Goal: Task Accomplishment & Management: Manage account settings

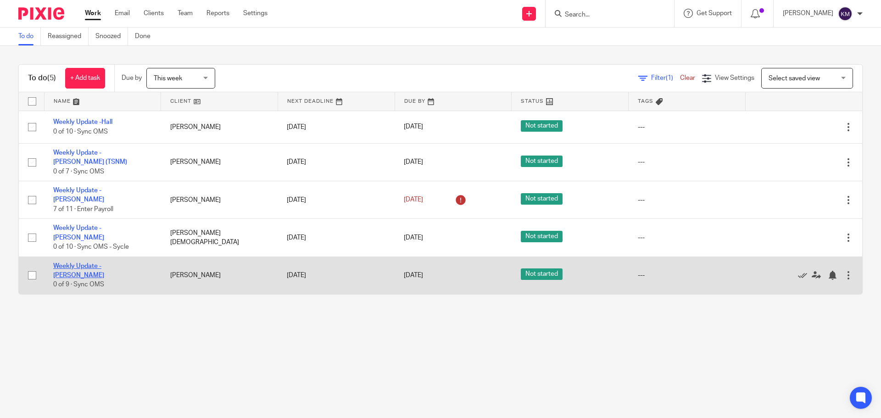
click at [104, 263] on link "Weekly Update - [PERSON_NAME]" at bounding box center [78, 271] width 51 height 16
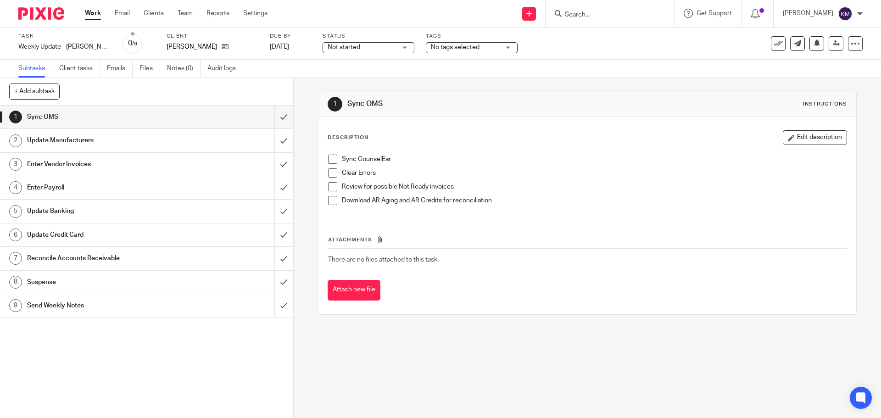
click at [328, 158] on span at bounding box center [332, 159] width 9 height 9
click at [332, 174] on span at bounding box center [332, 172] width 9 height 9
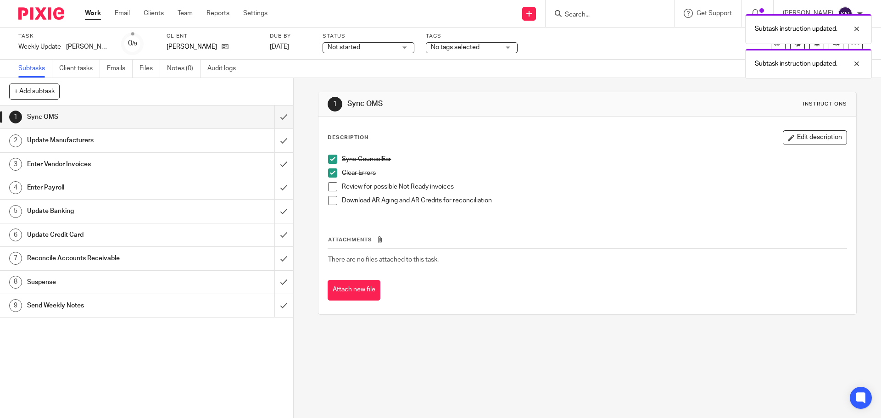
click at [332, 189] on span at bounding box center [332, 186] width 9 height 9
click at [331, 201] on span at bounding box center [332, 200] width 9 height 9
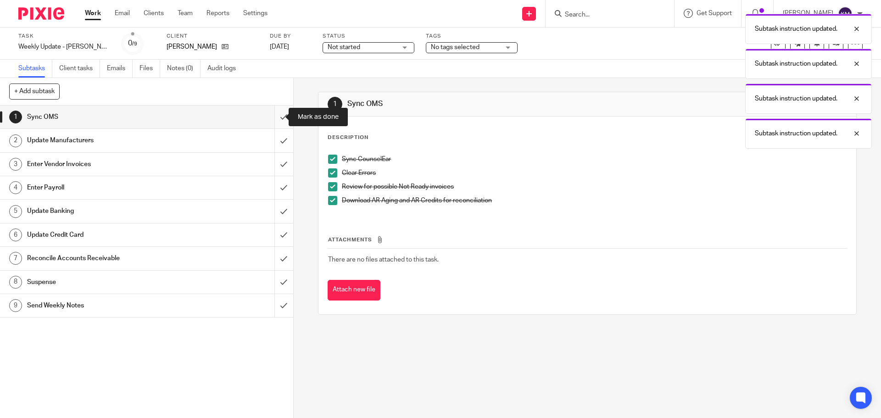
click at [277, 117] on input "submit" at bounding box center [146, 116] width 293 height 23
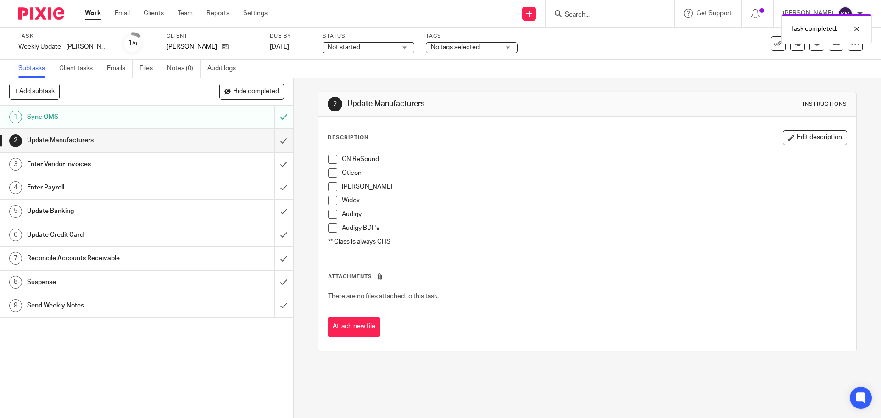
click at [328, 156] on span at bounding box center [332, 159] width 9 height 9
click at [331, 170] on span at bounding box center [332, 172] width 9 height 9
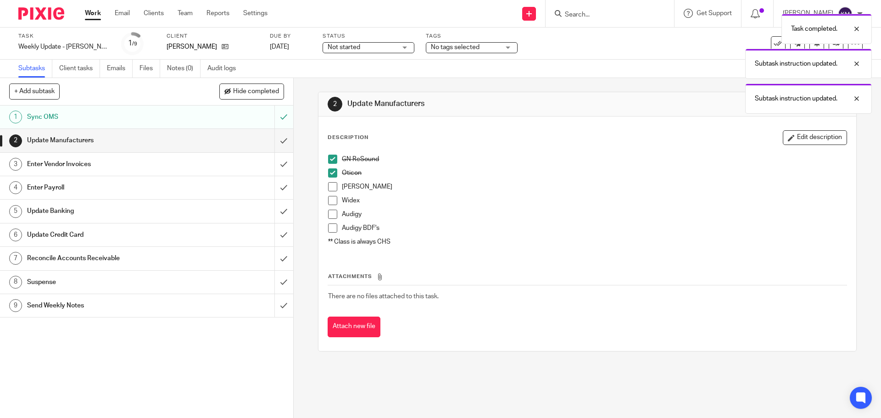
click at [329, 187] on span at bounding box center [332, 186] width 9 height 9
click at [328, 199] on span at bounding box center [332, 200] width 9 height 9
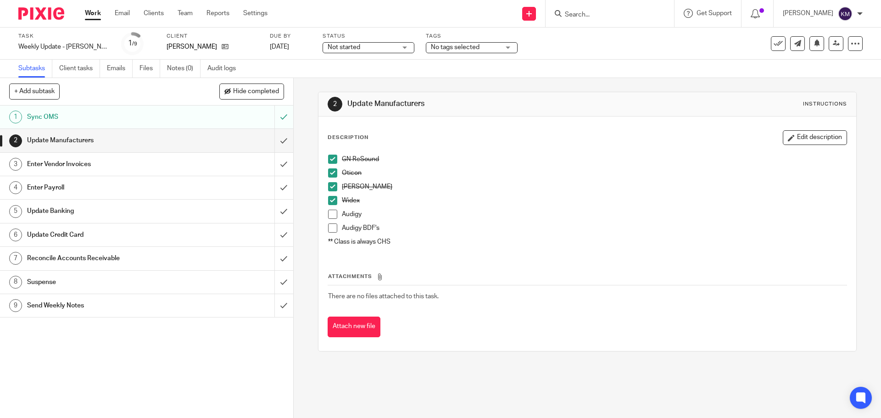
click at [331, 217] on span at bounding box center [332, 214] width 9 height 9
click at [332, 227] on span at bounding box center [332, 227] width 9 height 9
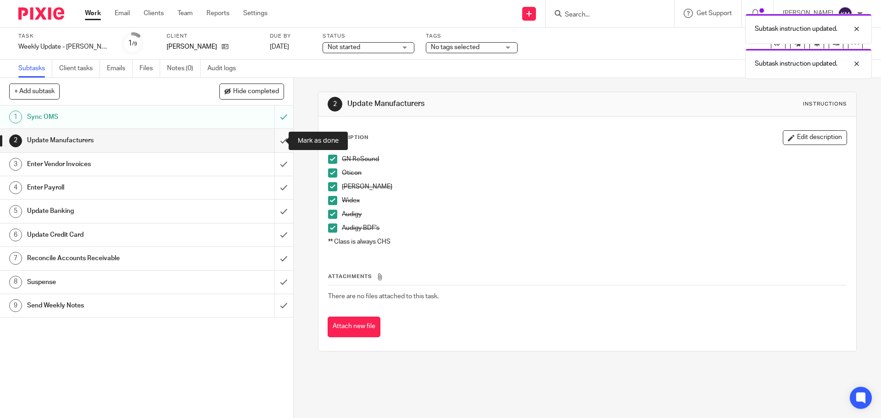
click at [275, 137] on input "submit" at bounding box center [146, 140] width 293 height 23
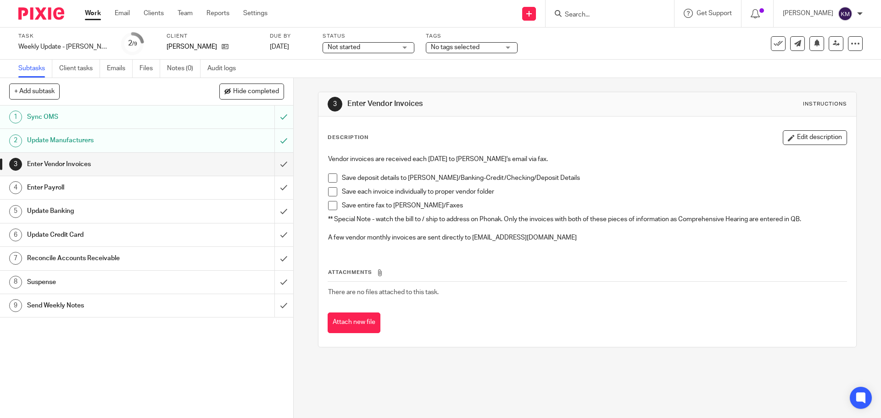
click at [329, 190] on span at bounding box center [332, 191] width 9 height 9
click at [331, 175] on span at bounding box center [332, 177] width 9 height 9
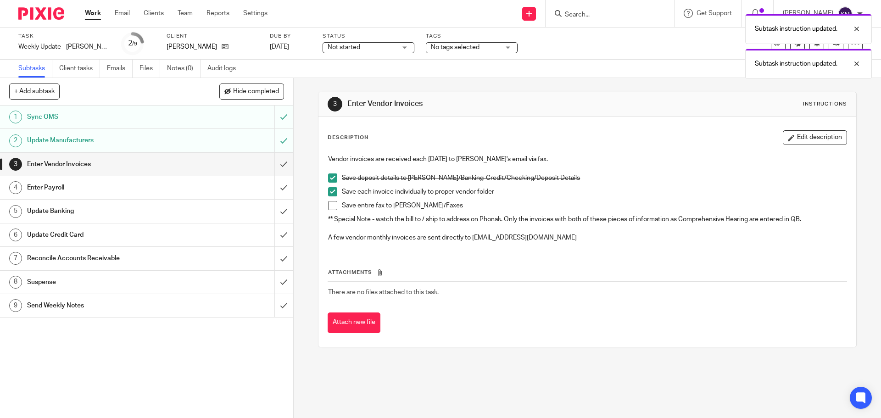
click at [329, 206] on span at bounding box center [332, 205] width 9 height 9
click at [277, 161] on input "submit" at bounding box center [146, 164] width 293 height 23
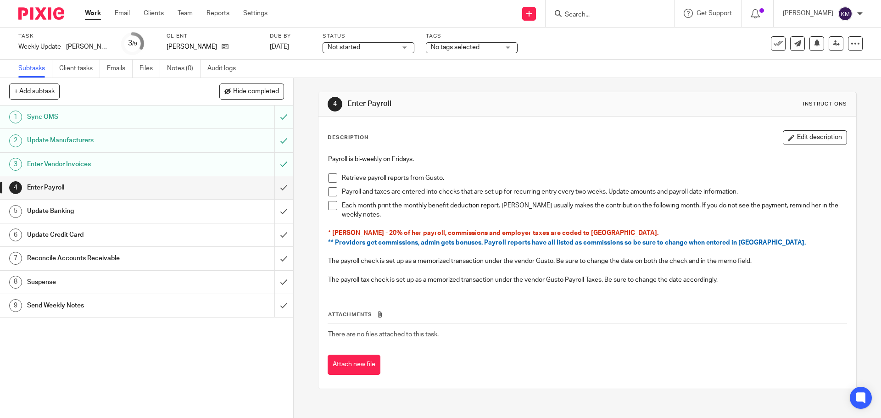
click at [329, 176] on span at bounding box center [332, 177] width 9 height 9
click at [331, 189] on span at bounding box center [332, 191] width 9 height 9
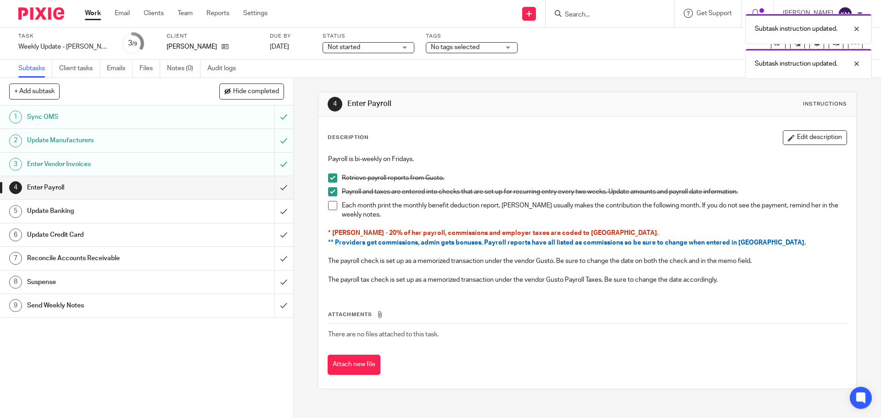
click at [330, 203] on span at bounding box center [332, 205] width 9 height 9
drag, startPoint x: 271, startPoint y: 184, endPoint x: 273, endPoint y: 176, distance: 8.5
click at [271, 184] on input "submit" at bounding box center [146, 187] width 293 height 23
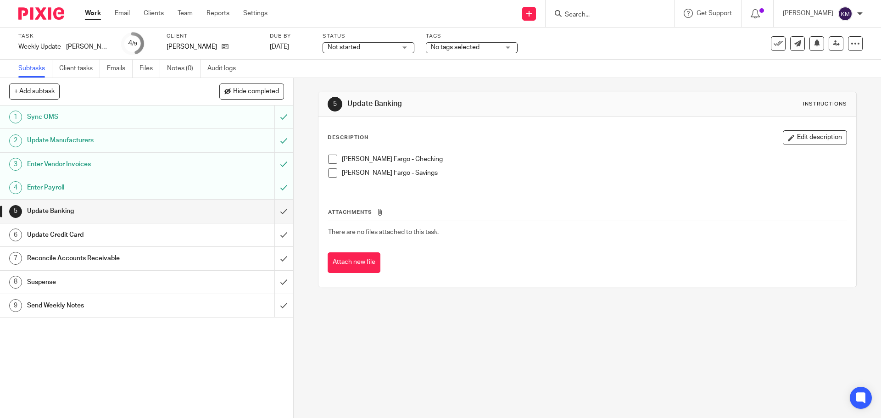
click at [236, 256] on div "Reconcile Accounts Receivable" at bounding box center [146, 258] width 238 height 14
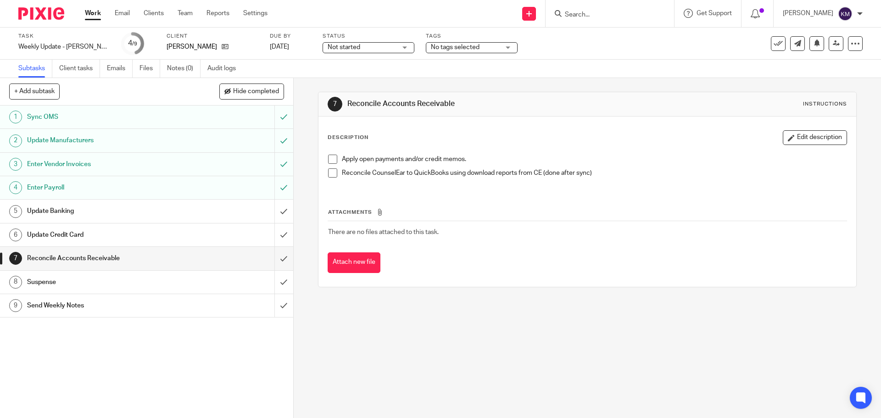
click at [217, 211] on div "Update Banking" at bounding box center [146, 211] width 238 height 14
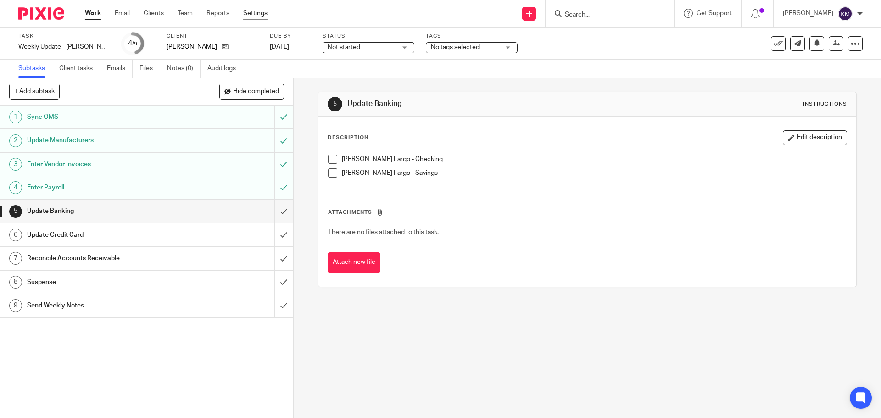
click at [261, 12] on link "Settings" at bounding box center [255, 13] width 24 height 9
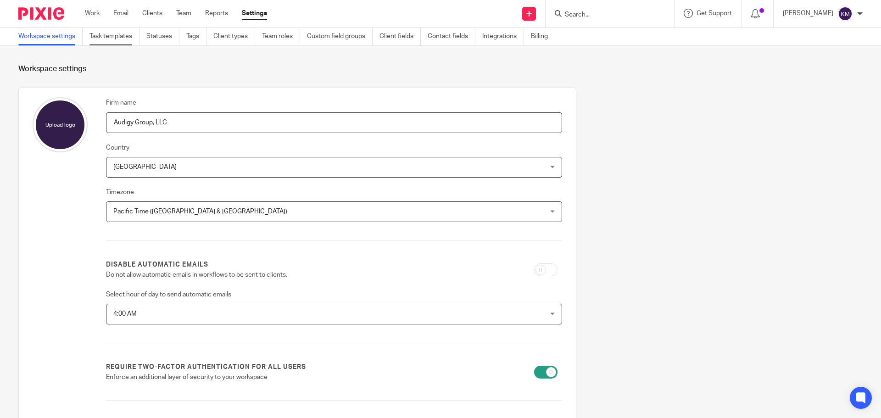
click at [126, 37] on link "Task templates" at bounding box center [114, 37] width 50 height 18
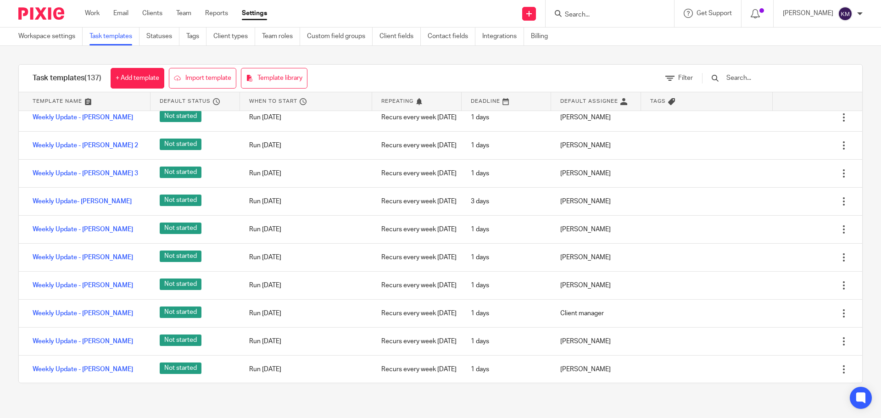
scroll to position [2843, 0]
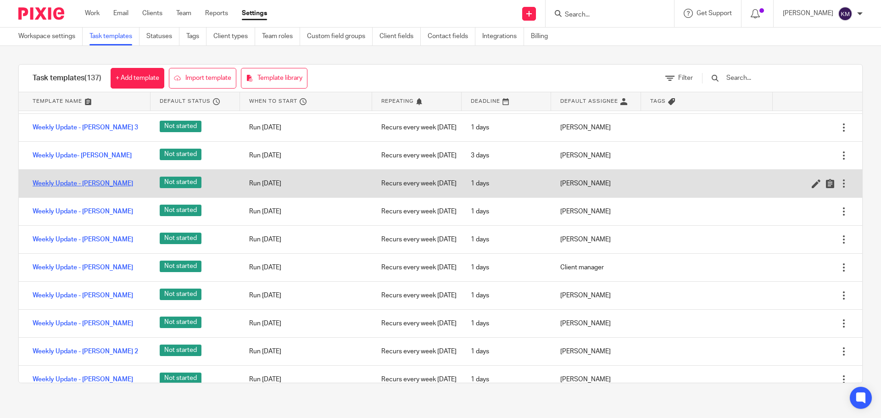
click at [61, 188] on link "Weekly Update - [PERSON_NAME]" at bounding box center [83, 183] width 100 height 9
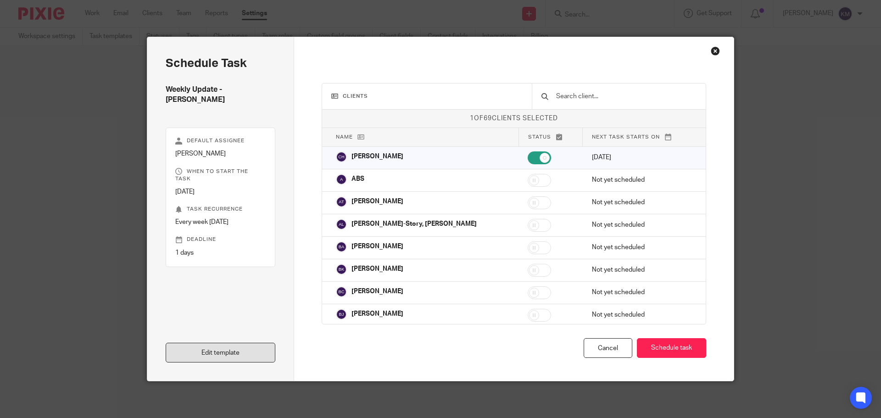
click at [210, 349] on link "Edit template" at bounding box center [221, 353] width 110 height 20
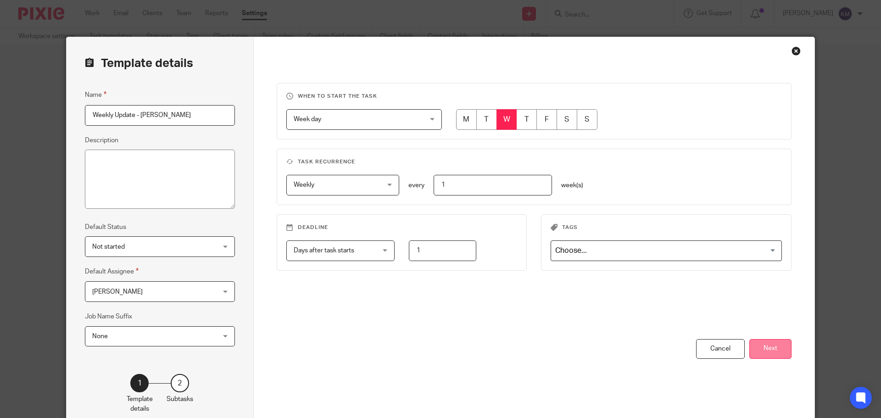
click at [766, 350] on button "Next" at bounding box center [770, 349] width 42 height 20
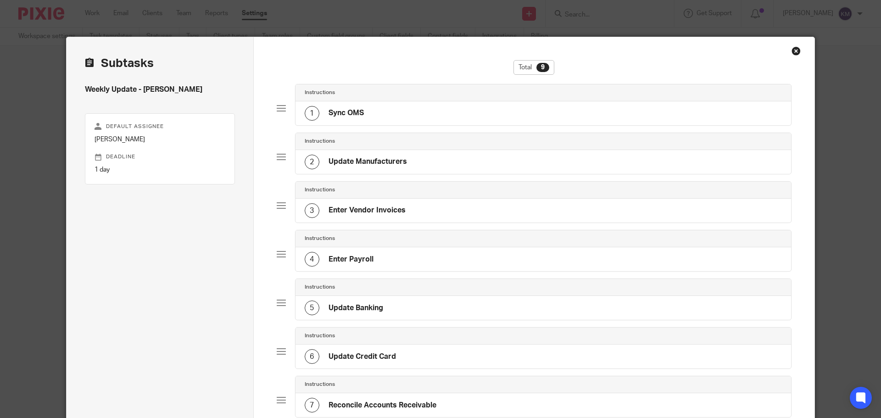
scroll to position [46, 0]
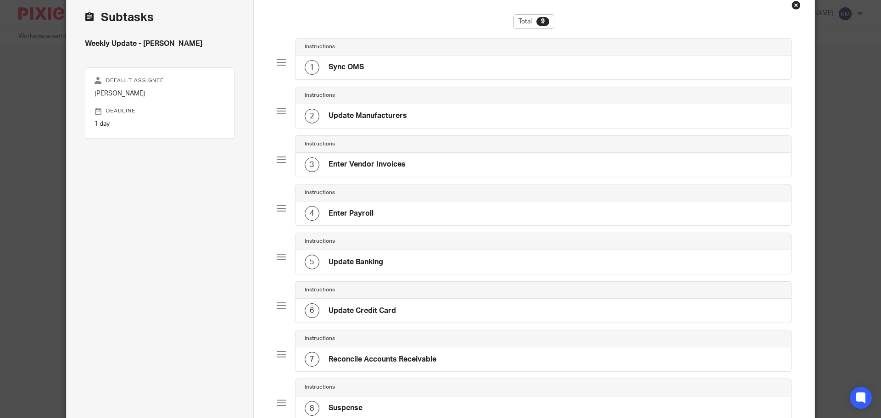
click at [436, 356] on div "7 Reconcile Accounts Receivable" at bounding box center [543, 359] width 496 height 24
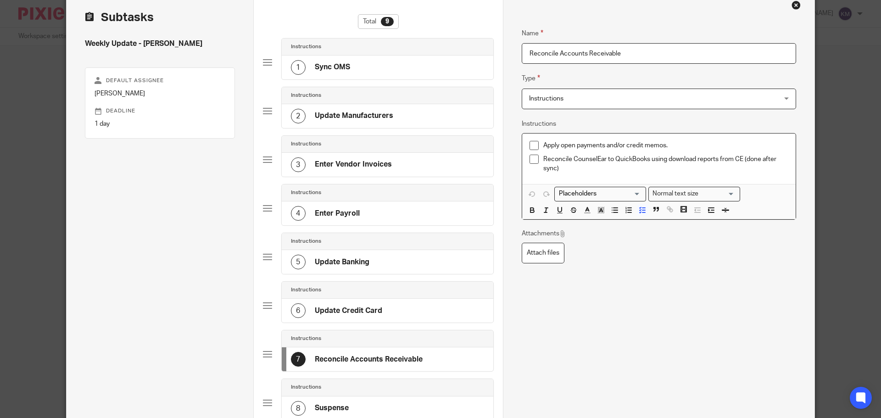
drag, startPoint x: 560, startPoint y: 168, endPoint x: 580, endPoint y: 174, distance: 20.7
click at [561, 169] on p "Reconcile CounselEar to QuickBooks using download reports from CE (done after s…" at bounding box center [665, 164] width 245 height 19
click at [573, 171] on p "Reconcile CounselEar to QuickBooks using download reports from CE (done after s…" at bounding box center [665, 164] width 245 height 19
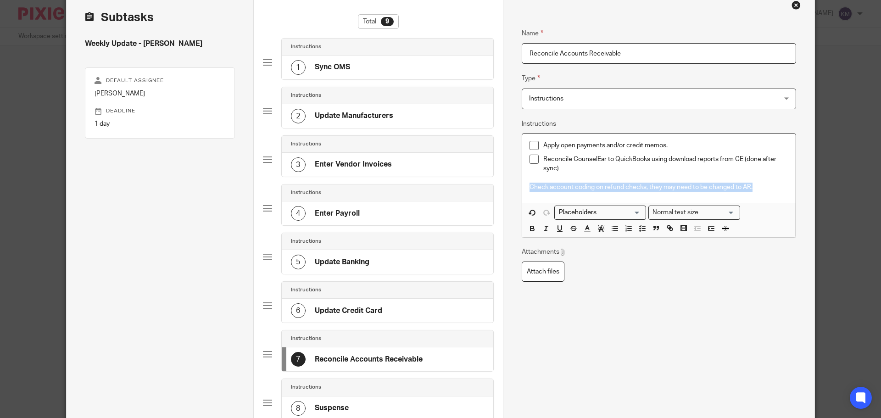
drag, startPoint x: 525, startPoint y: 187, endPoint x: 758, endPoint y: 191, distance: 233.0
click at [758, 191] on div "Apply open payments and/or credit memos. Reconcile CounselEar to QuickBooks usi…" at bounding box center [658, 167] width 273 height 69
click at [599, 232] on icon "button" at bounding box center [601, 228] width 8 height 8
click at [586, 229] on polyline "button" at bounding box center [587, 228] width 3 height 4
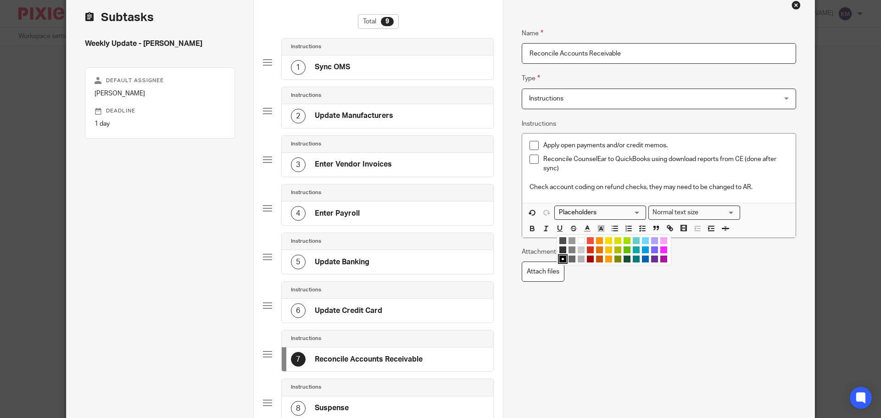
click at [587, 247] on li "color:#D33115" at bounding box center [590, 249] width 7 height 7
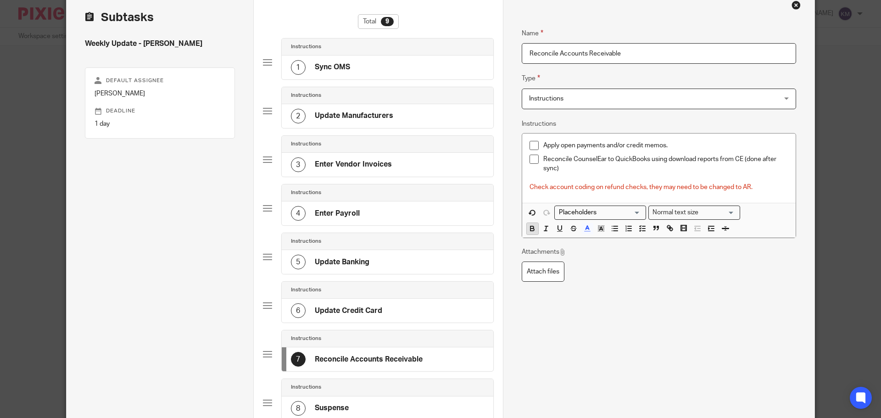
click at [530, 228] on icon "button" at bounding box center [531, 227] width 3 height 2
click at [643, 197] on div "Apply open payments and/or credit memos. Reconcile CounselEar to QuickBooks usi…" at bounding box center [658, 167] width 273 height 69
drag, startPoint x: 624, startPoint y: 187, endPoint x: 645, endPoint y: 186, distance: 20.7
click at [645, 186] on span "Check account coding on refund checks, they may need to be changed to AR." at bounding box center [645, 187] width 233 height 6
click at [637, 191] on p "Check account coding on refund checks, they may need to be changed to AR." at bounding box center [658, 187] width 259 height 9
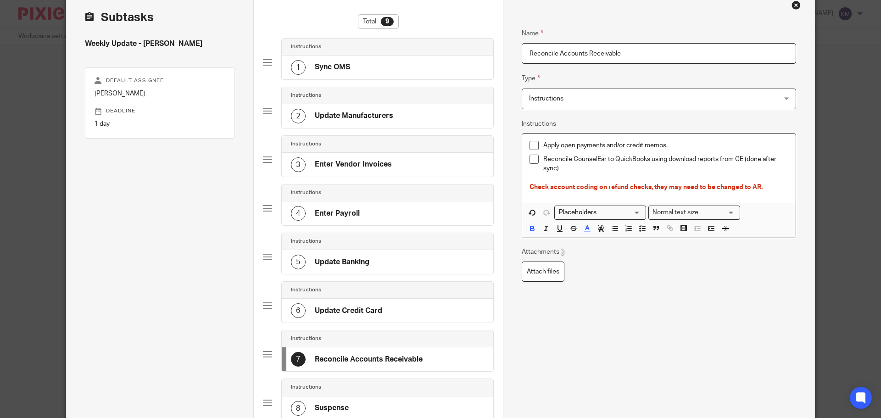
click at [629, 188] on span "Check account coding on refund checks, they may need to be changed to AR." at bounding box center [645, 187] width 233 height 6
drag, startPoint x: 626, startPoint y: 188, endPoint x: 646, endPoint y: 187, distance: 19.3
click at [646, 187] on span "Check account coding on refund checks, they may need to be changed to AR." at bounding box center [645, 187] width 233 height 6
click at [545, 229] on line "button" at bounding box center [545, 228] width 1 height 5
click at [554, 227] on button "button" at bounding box center [559, 228] width 11 height 11
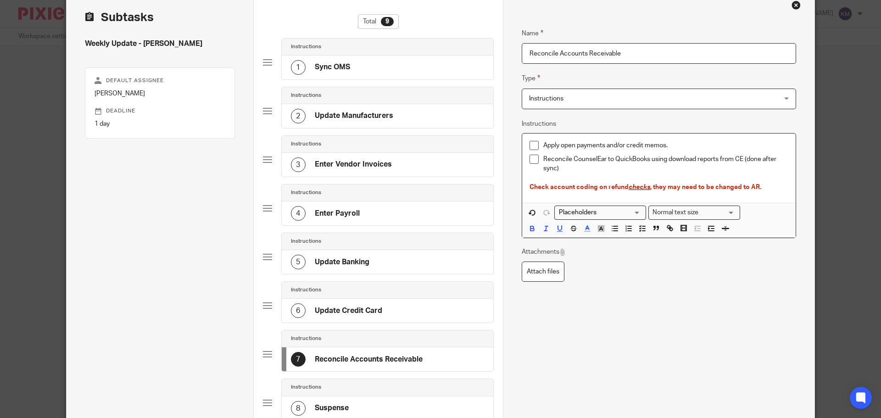
click at [591, 248] on div "Attachments Attach files" at bounding box center [658, 264] width 274 height 34
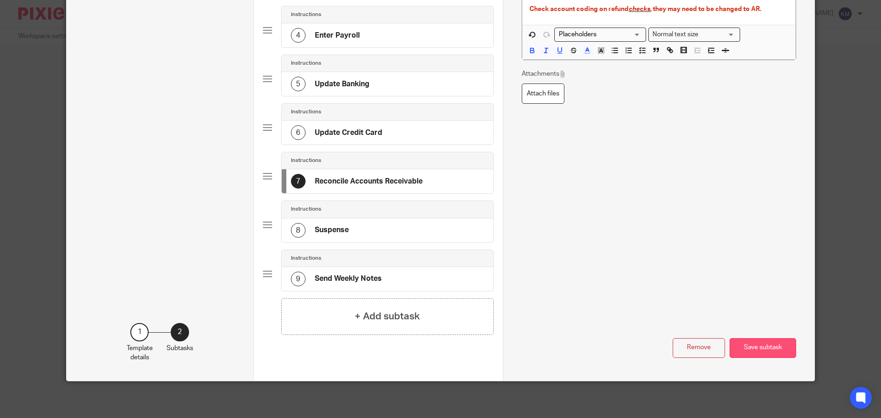
click at [765, 346] on button "Save subtask" at bounding box center [762, 348] width 66 height 20
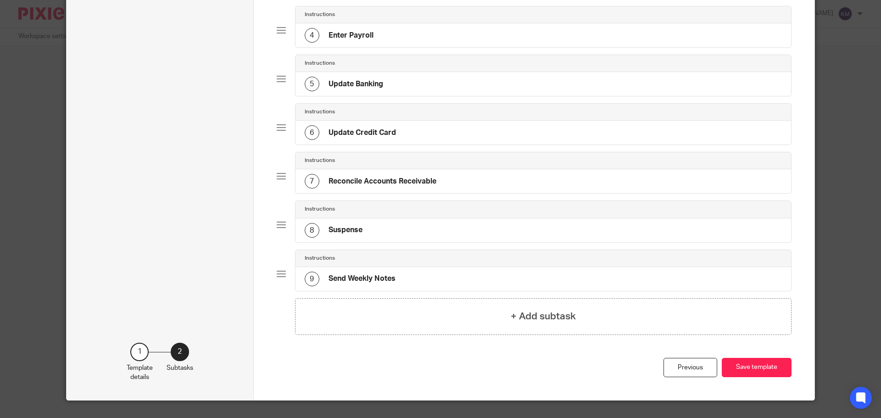
drag, startPoint x: 756, startPoint y: 366, endPoint x: 561, endPoint y: 353, distance: 194.9
click at [561, 358] on div "Previous Save template" at bounding box center [534, 379] width 515 height 43
click at [752, 362] on button "Save template" at bounding box center [756, 368] width 70 height 20
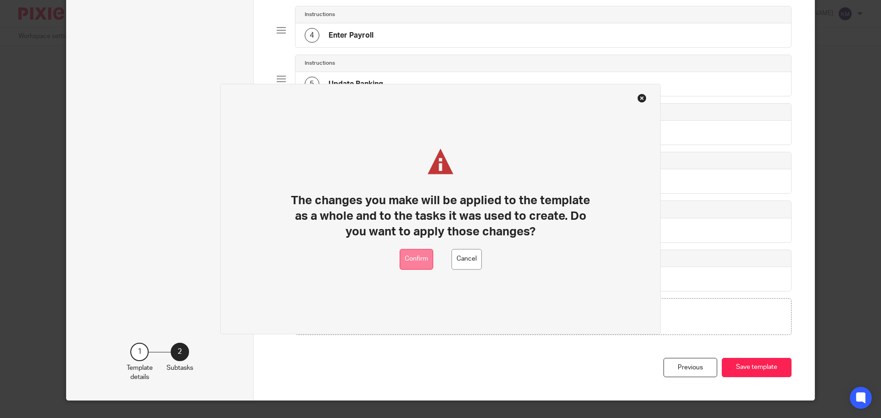
click at [415, 256] on button "Confirm" at bounding box center [415, 259] width 33 height 21
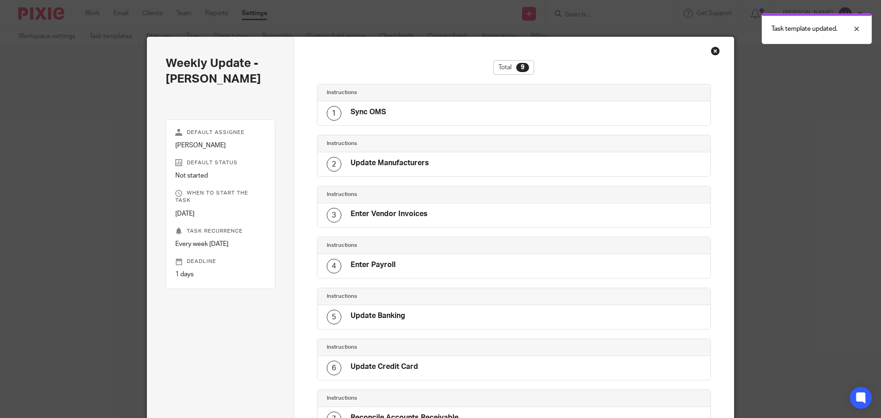
click at [711, 50] on div "Close this dialog window" at bounding box center [714, 50] width 9 height 9
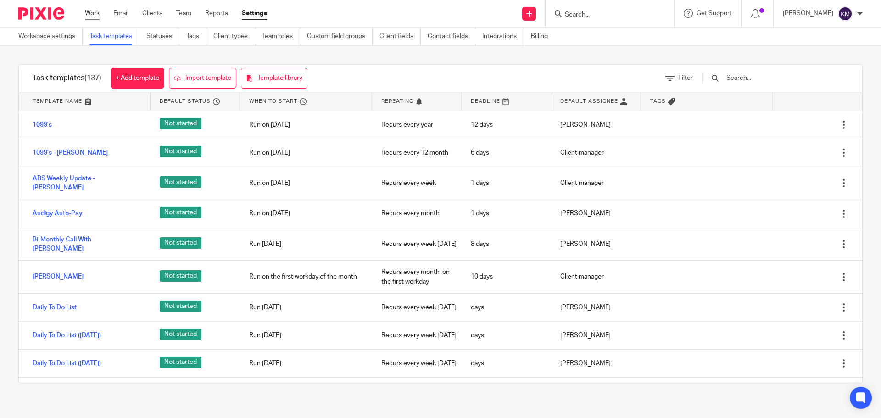
click at [98, 18] on link "Work" at bounding box center [92, 13] width 15 height 9
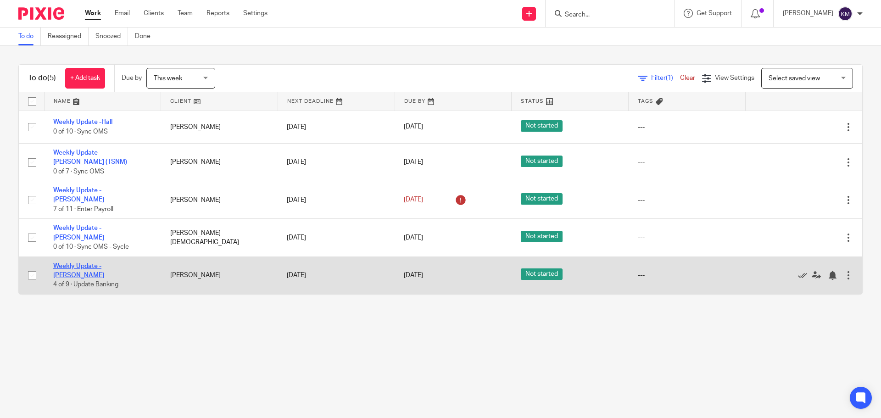
click at [104, 263] on link "Weekly Update - [PERSON_NAME]" at bounding box center [78, 271] width 51 height 16
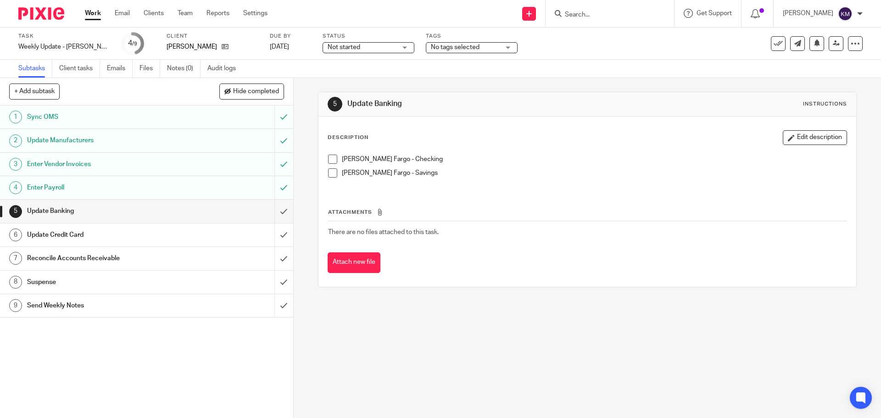
click at [331, 159] on span at bounding box center [332, 159] width 9 height 9
click at [330, 175] on span at bounding box center [332, 172] width 9 height 9
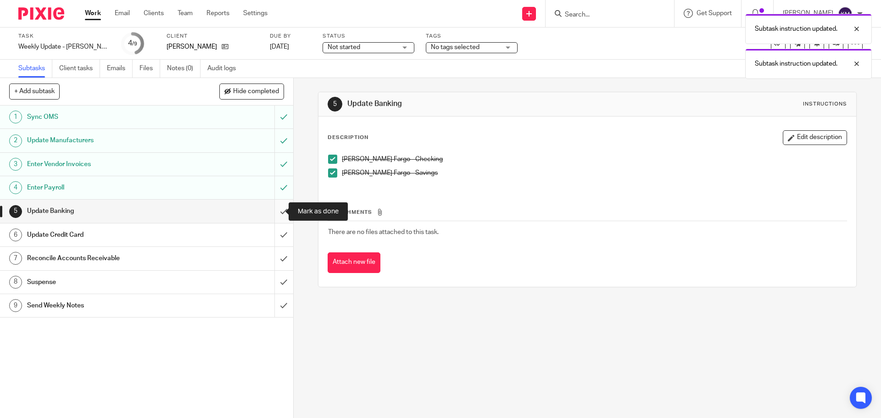
click at [277, 210] on input "submit" at bounding box center [146, 210] width 293 height 23
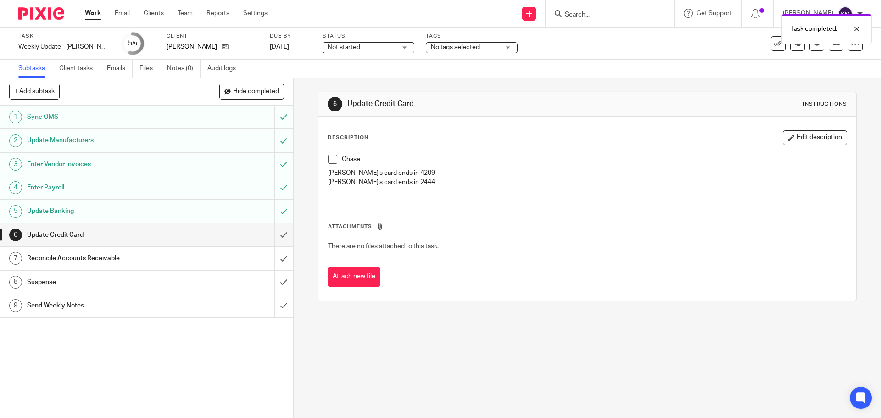
click at [332, 161] on span at bounding box center [332, 159] width 9 height 9
click at [273, 233] on input "submit" at bounding box center [146, 234] width 293 height 23
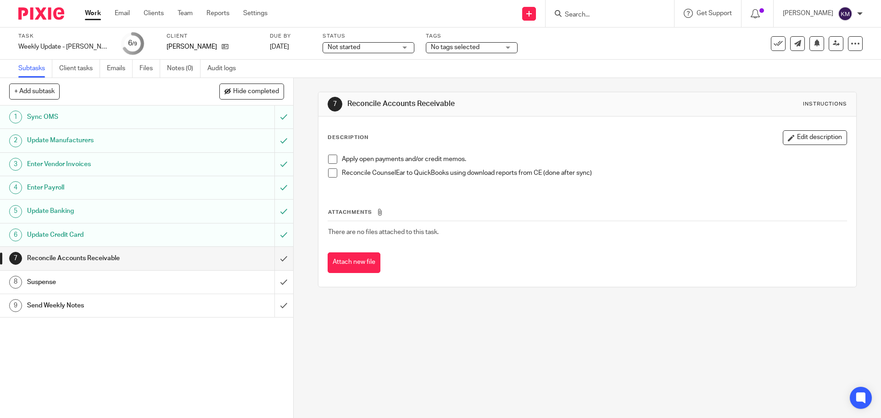
click at [329, 158] on span at bounding box center [332, 159] width 9 height 9
click at [330, 169] on span at bounding box center [332, 172] width 9 height 9
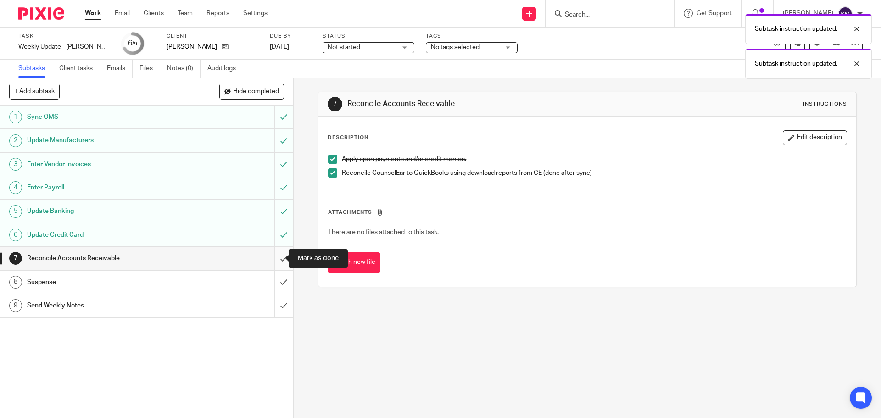
click at [275, 257] on input "submit" at bounding box center [146, 258] width 293 height 23
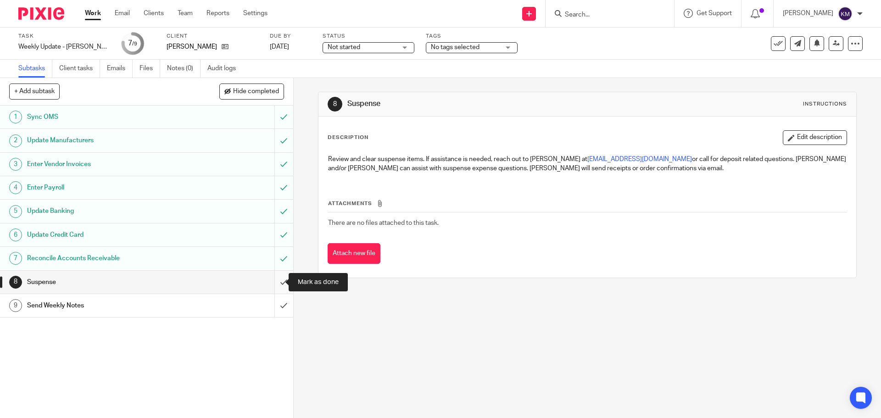
click at [274, 282] on input "submit" at bounding box center [146, 282] width 293 height 23
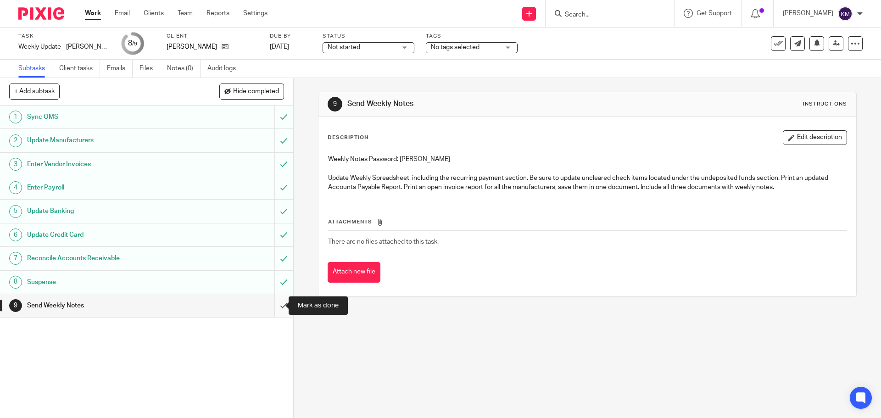
drag, startPoint x: 277, startPoint y: 304, endPoint x: 793, endPoint y: 284, distance: 516.3
click at [278, 304] on input "submit" at bounding box center [146, 305] width 293 height 23
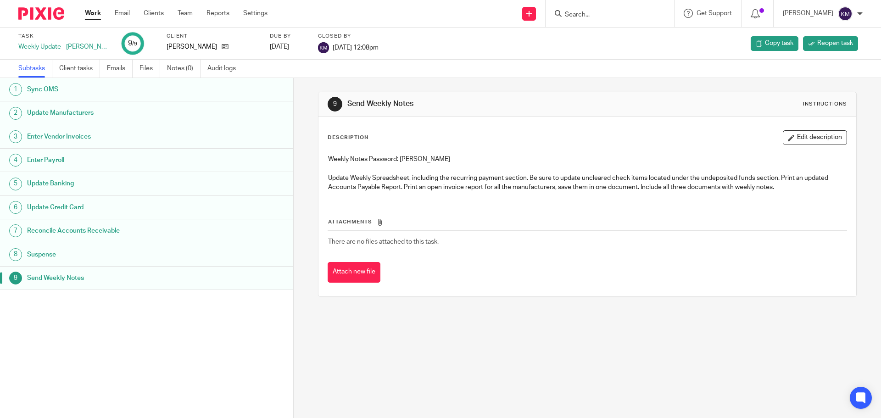
click at [102, 15] on ul "Work Email Clients Team Reports Settings" at bounding box center [183, 13] width 196 height 9
click at [90, 13] on link "Work" at bounding box center [93, 13] width 16 height 9
